Goal: Task Accomplishment & Management: Manage account settings

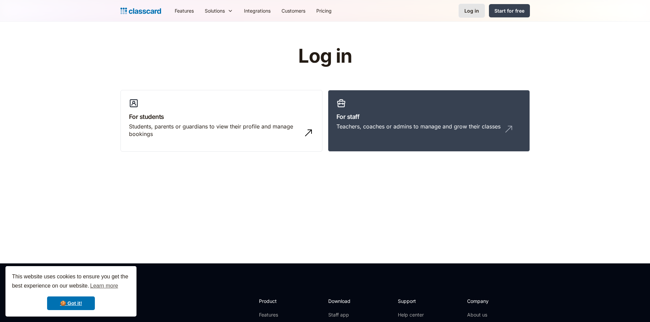
click at [474, 12] on div "Log in" at bounding box center [471, 10] width 15 height 7
click at [471, 11] on div "Log in" at bounding box center [471, 10] width 15 height 7
click at [473, 13] on div "Log in" at bounding box center [471, 10] width 15 height 7
click at [80, 303] on link "🍪 Got it!" at bounding box center [71, 304] width 48 height 14
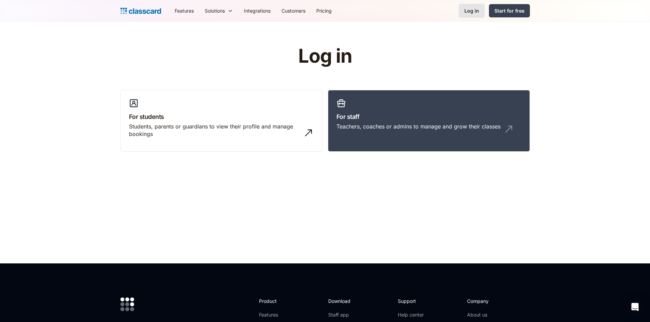
click at [472, 9] on div "Log in" at bounding box center [471, 10] width 15 height 7
click at [468, 8] on div "Log in" at bounding box center [471, 10] width 15 height 7
click at [473, 6] on link "Log in" at bounding box center [472, 11] width 26 height 14
click at [368, 124] on div "Teachers, coaches or admins to manage and grow their classes" at bounding box center [418, 127] width 164 height 8
